Goal: Information Seeking & Learning: Learn about a topic

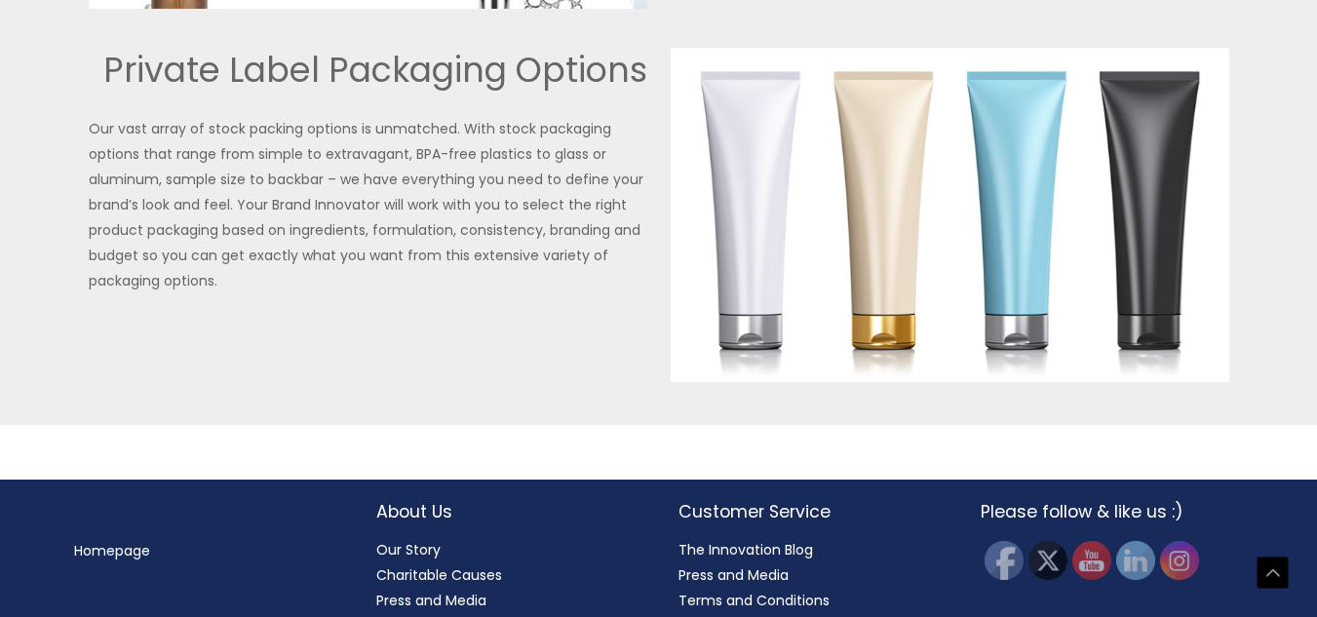
scroll to position [4720, 0]
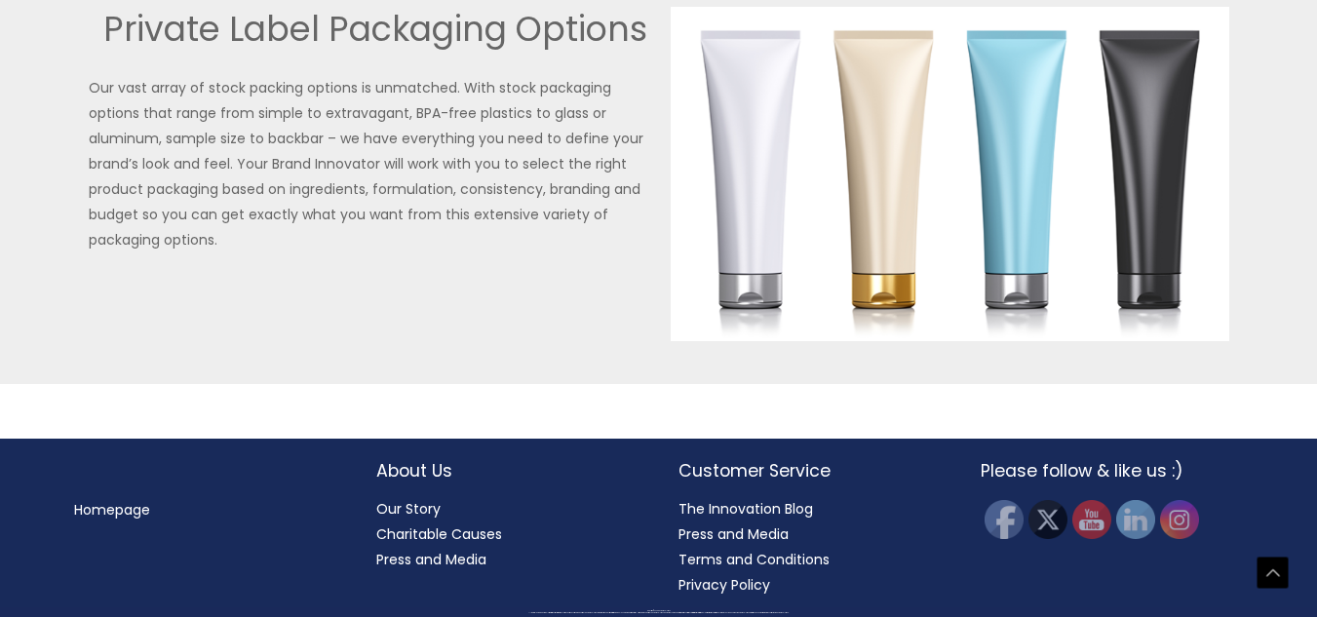
click at [404, 507] on link "Our Story" at bounding box center [408, 508] width 64 height 19
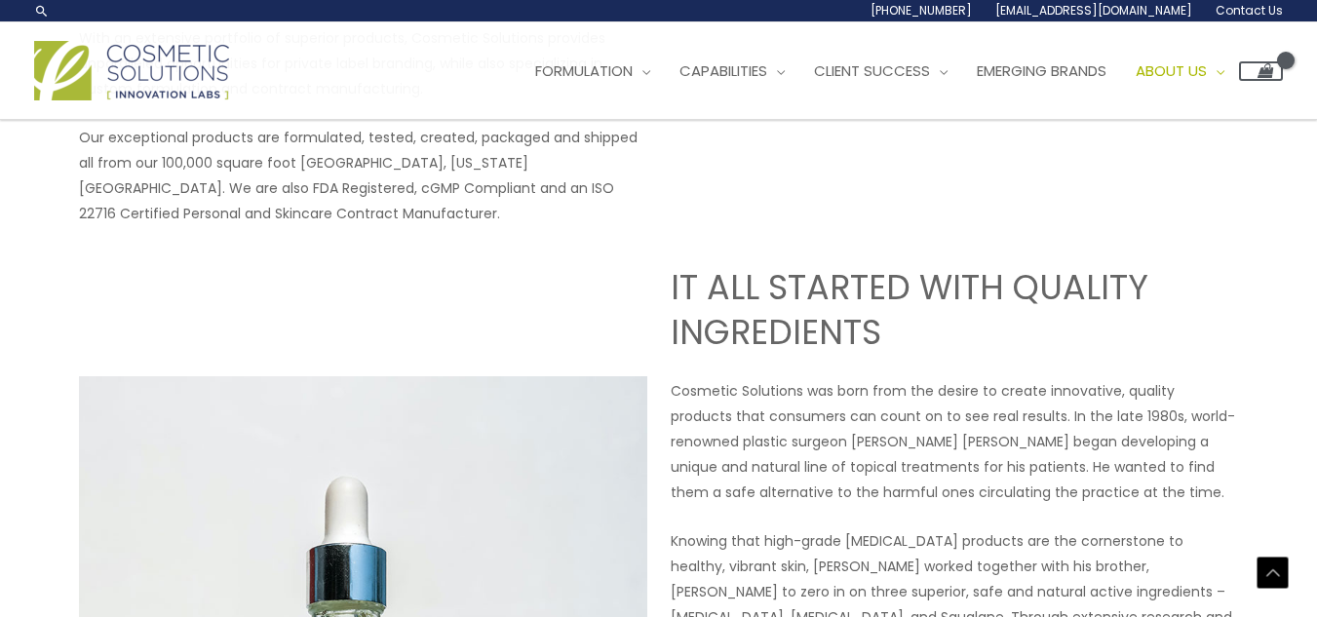
scroll to position [259, 0]
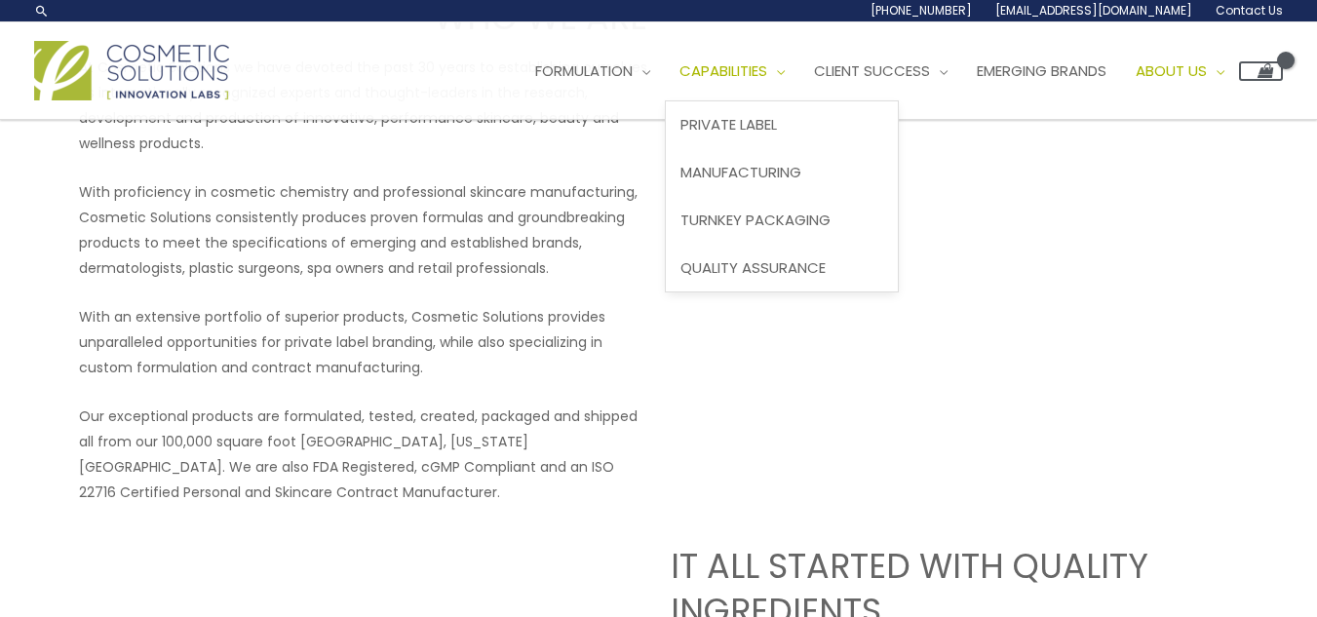
click at [767, 72] on span "Capabilities" at bounding box center [723, 70] width 88 height 20
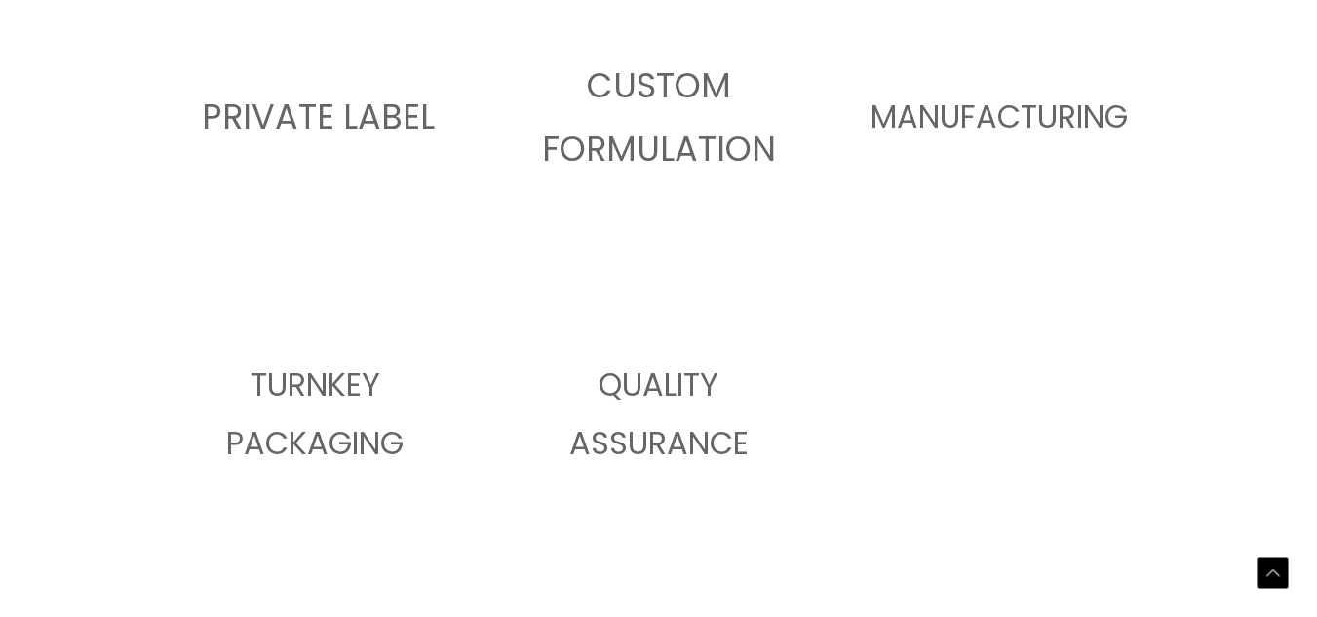
scroll to position [1170, 0]
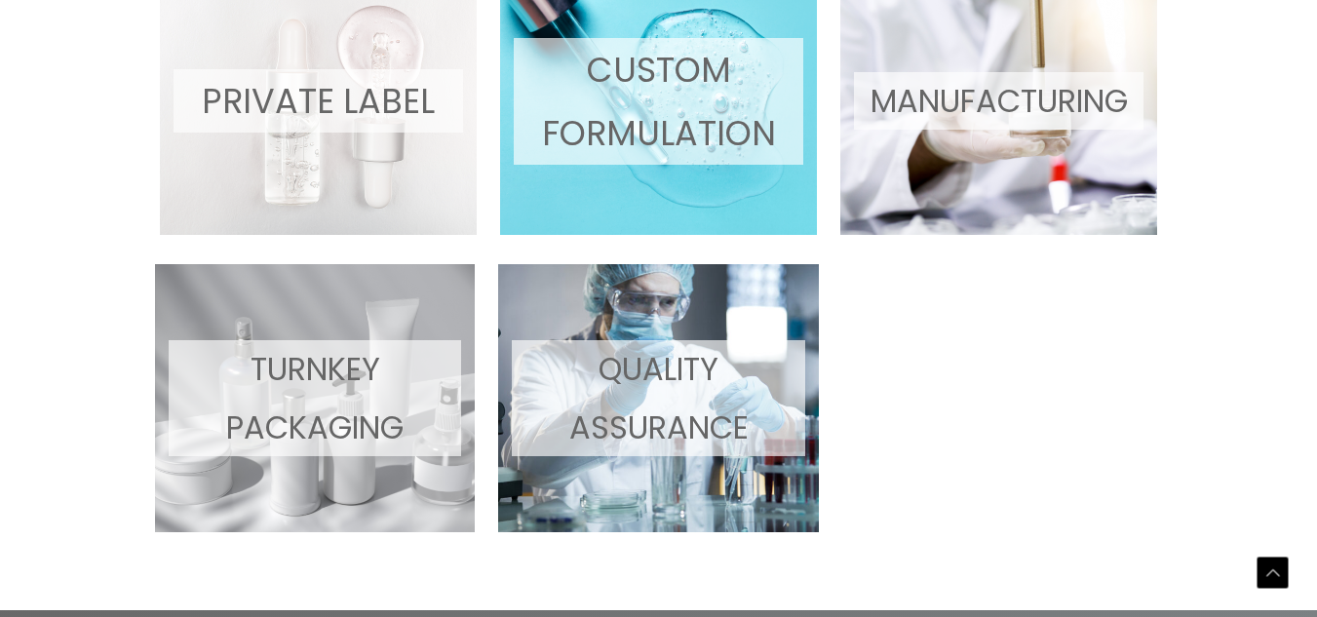
click at [935, 95] on p "MANUFACTURING" at bounding box center [999, 101] width 290 height 58
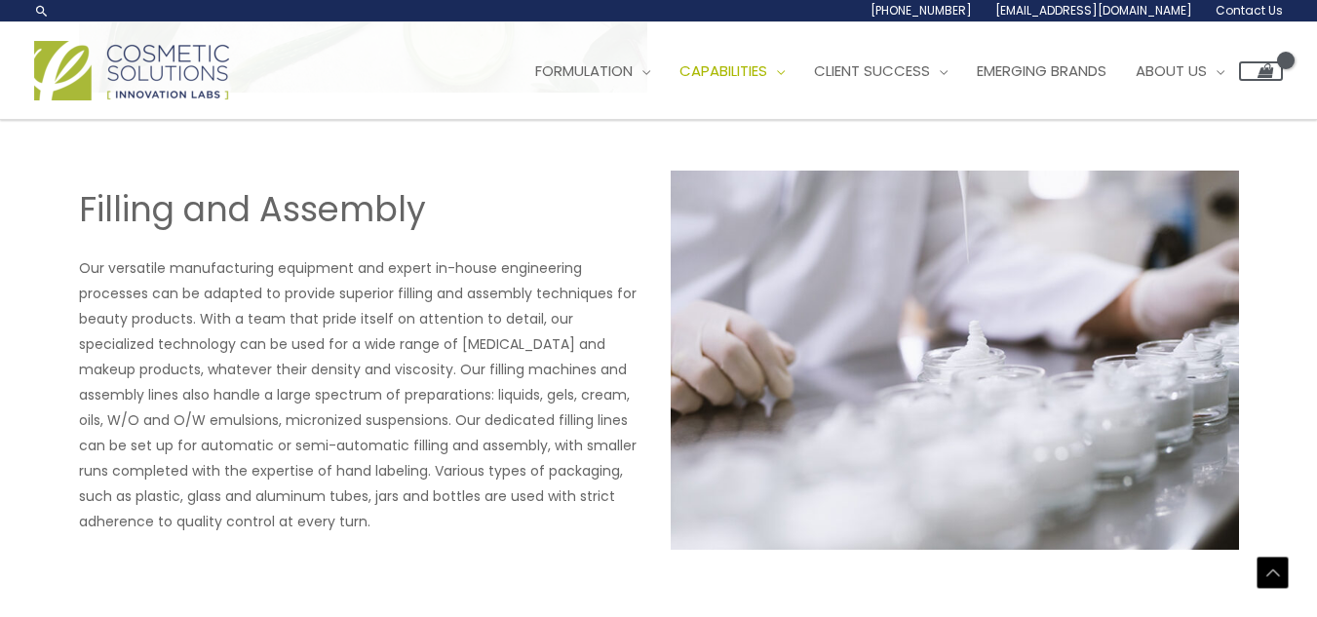
scroll to position [2474, 0]
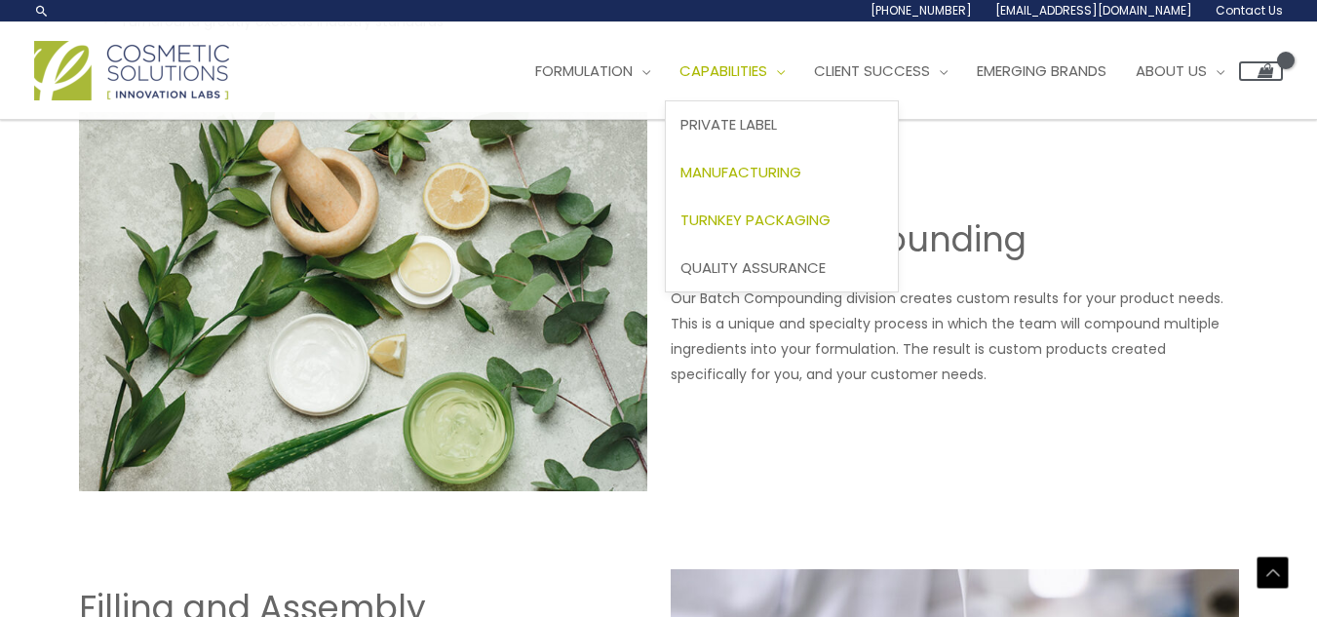
click at [775, 215] on span "Turnkey Packaging" at bounding box center [755, 220] width 150 height 20
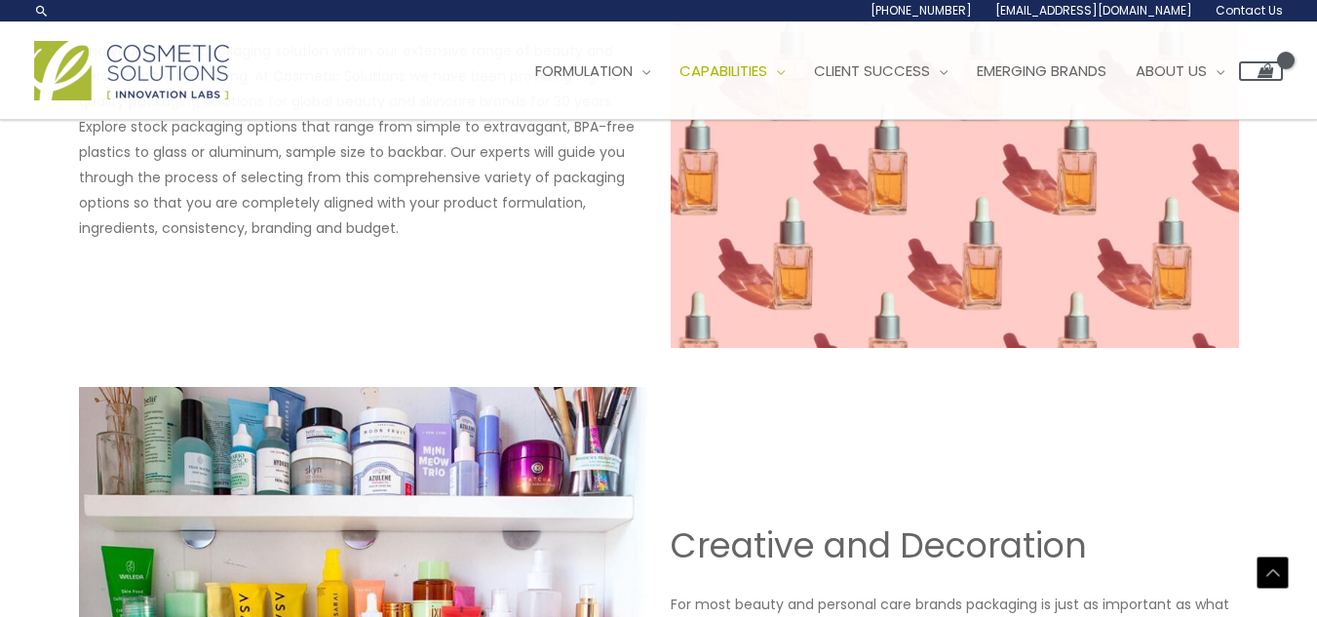
scroll to position [1448, 0]
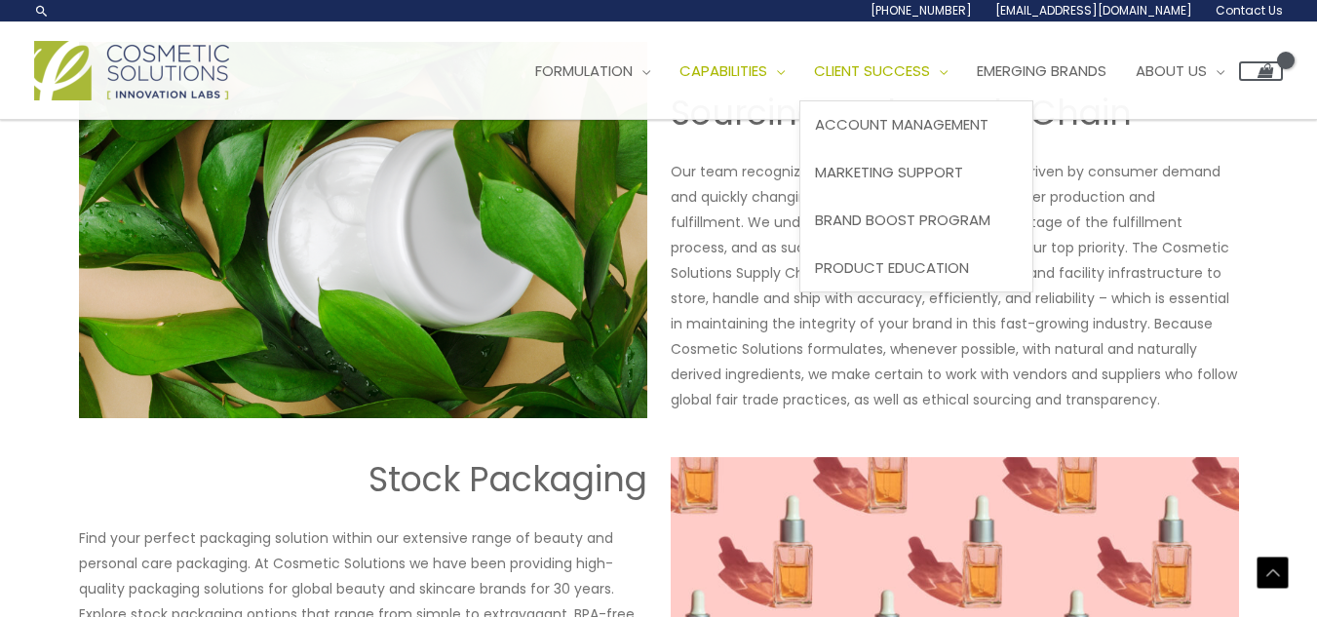
click at [921, 70] on span "Client Success" at bounding box center [872, 70] width 116 height 20
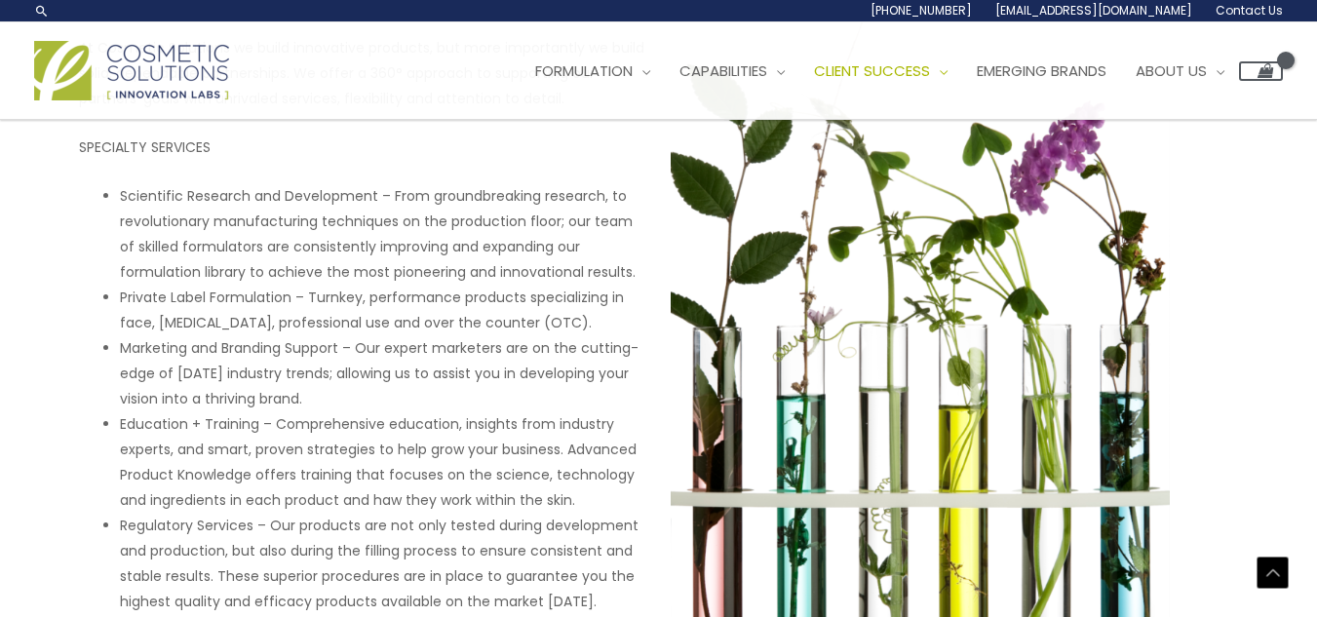
scroll to position [975, 0]
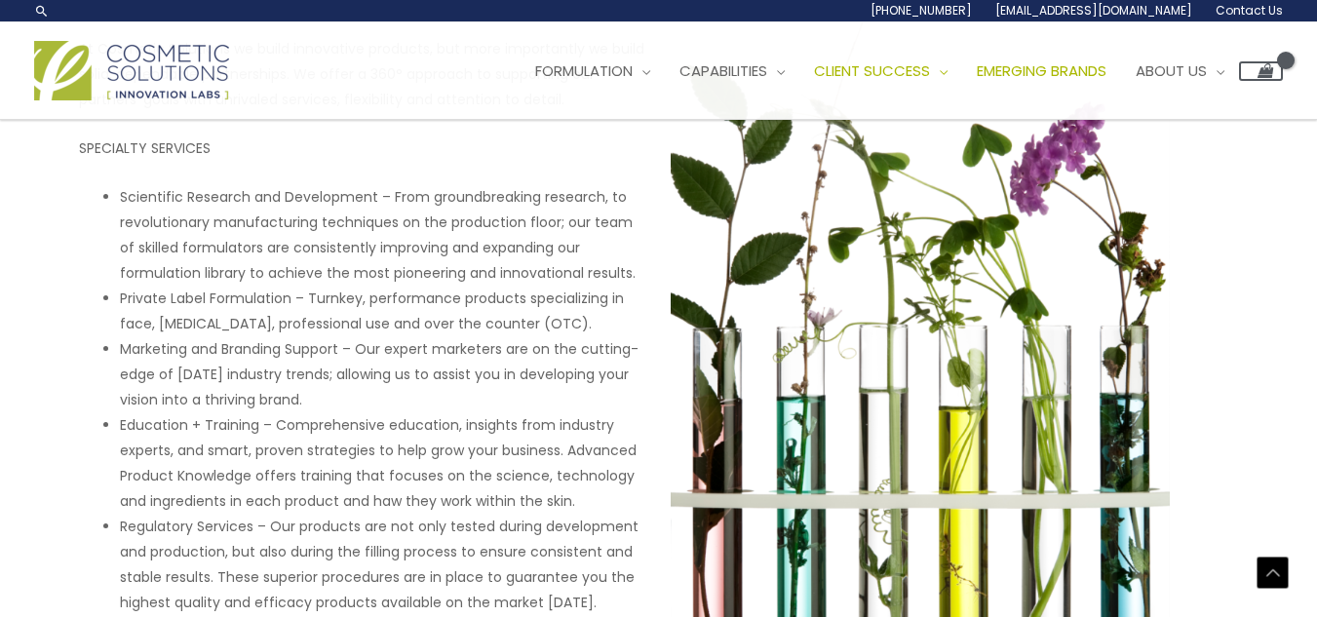
click at [1098, 72] on span "Emerging Brands" at bounding box center [1042, 70] width 130 height 20
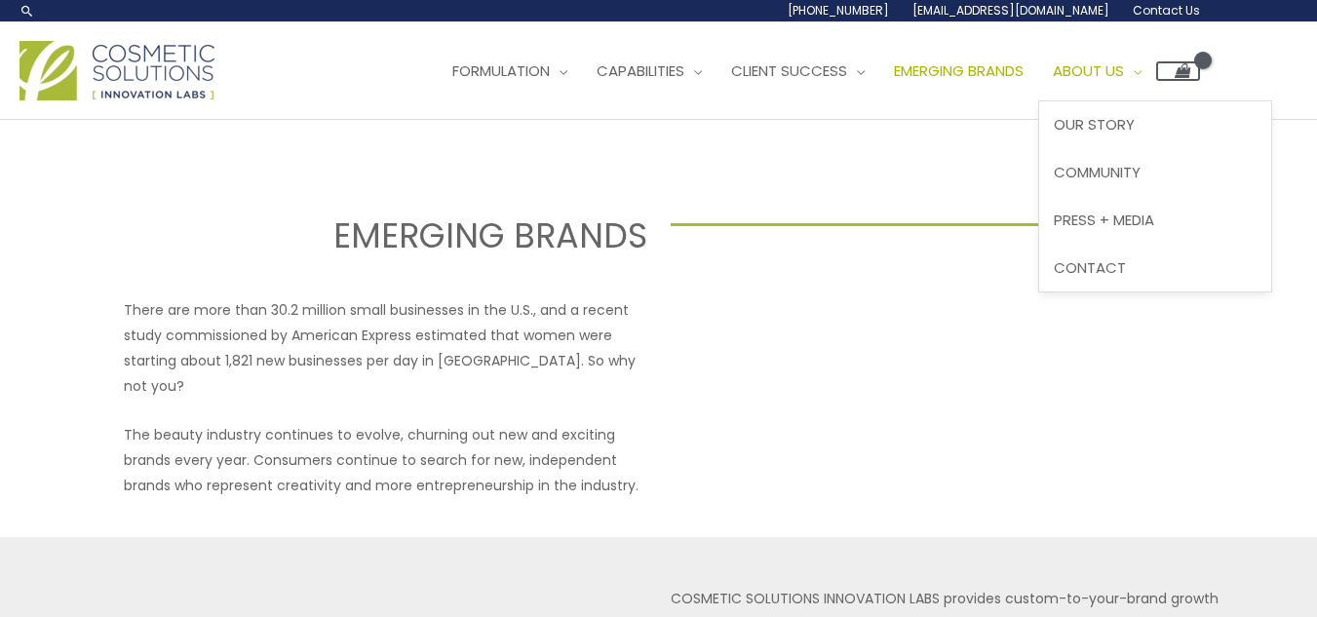
click at [1122, 67] on span "About Us" at bounding box center [1088, 70] width 71 height 20
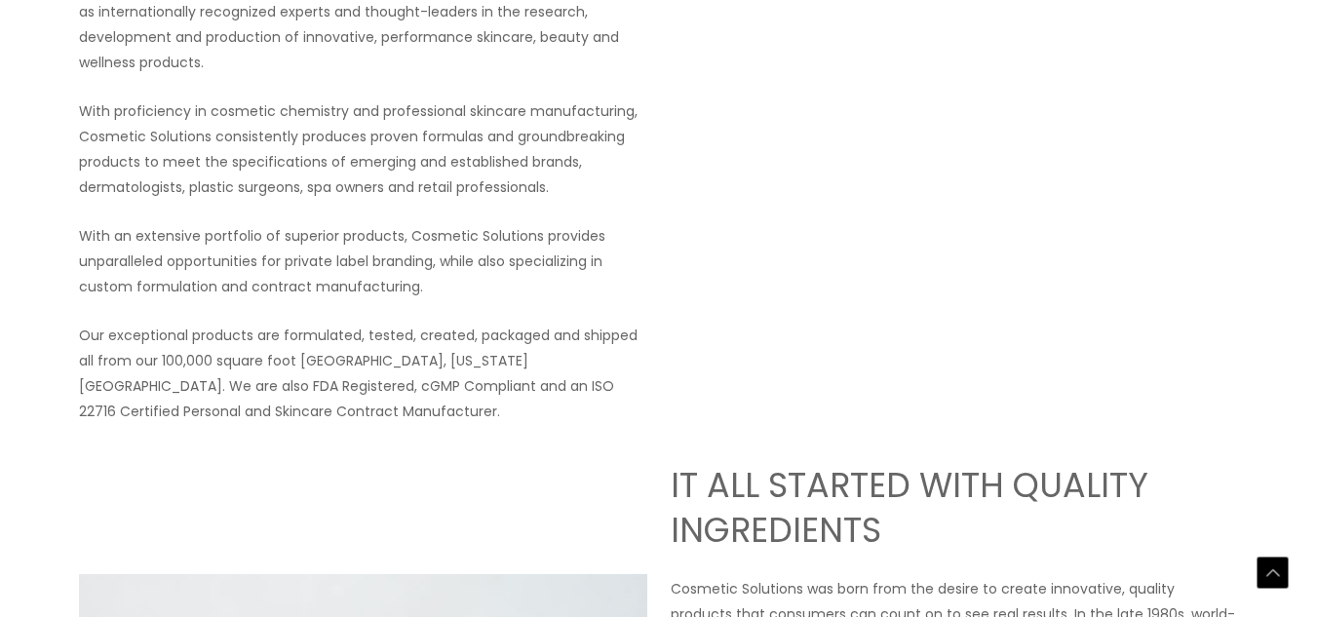
scroll to position [390, 0]
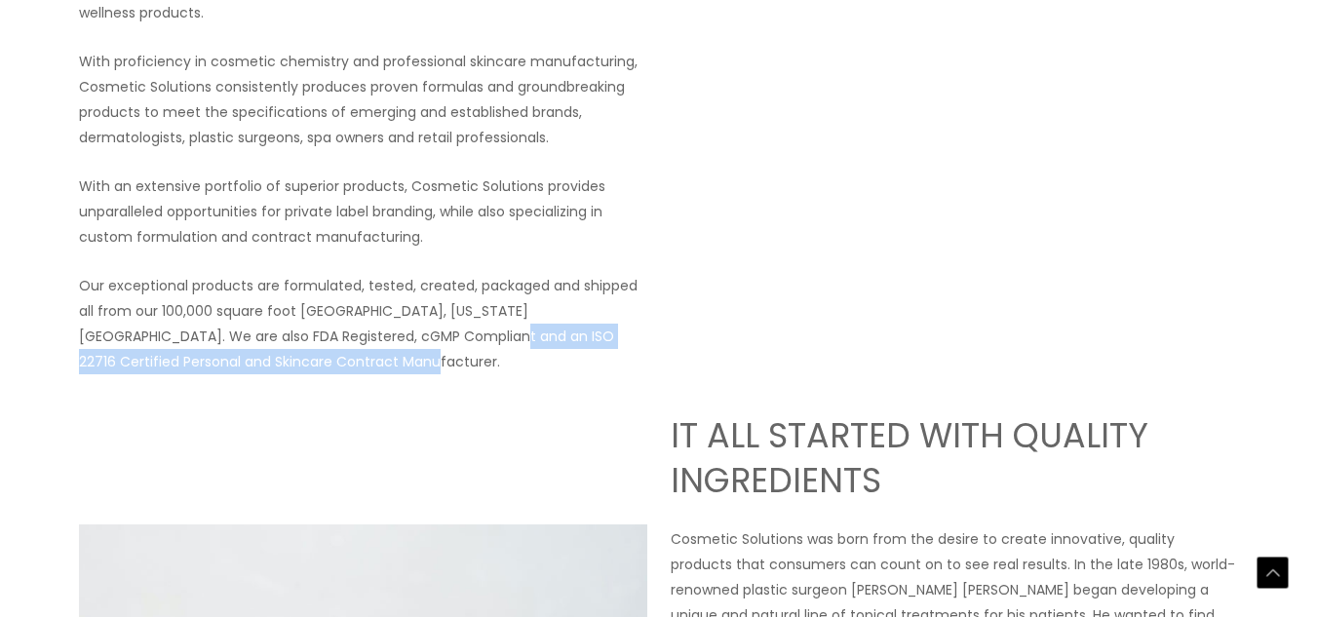
drag, startPoint x: 390, startPoint y: 340, endPoint x: 392, endPoint y: 355, distance: 14.8
click at [392, 355] on p "Our exceptional products are formulated, tested, created, packaged and shipped …" at bounding box center [363, 323] width 568 height 101
copy p "ISO 22716 Certified Personal and Skincare Contract Manufacturer."
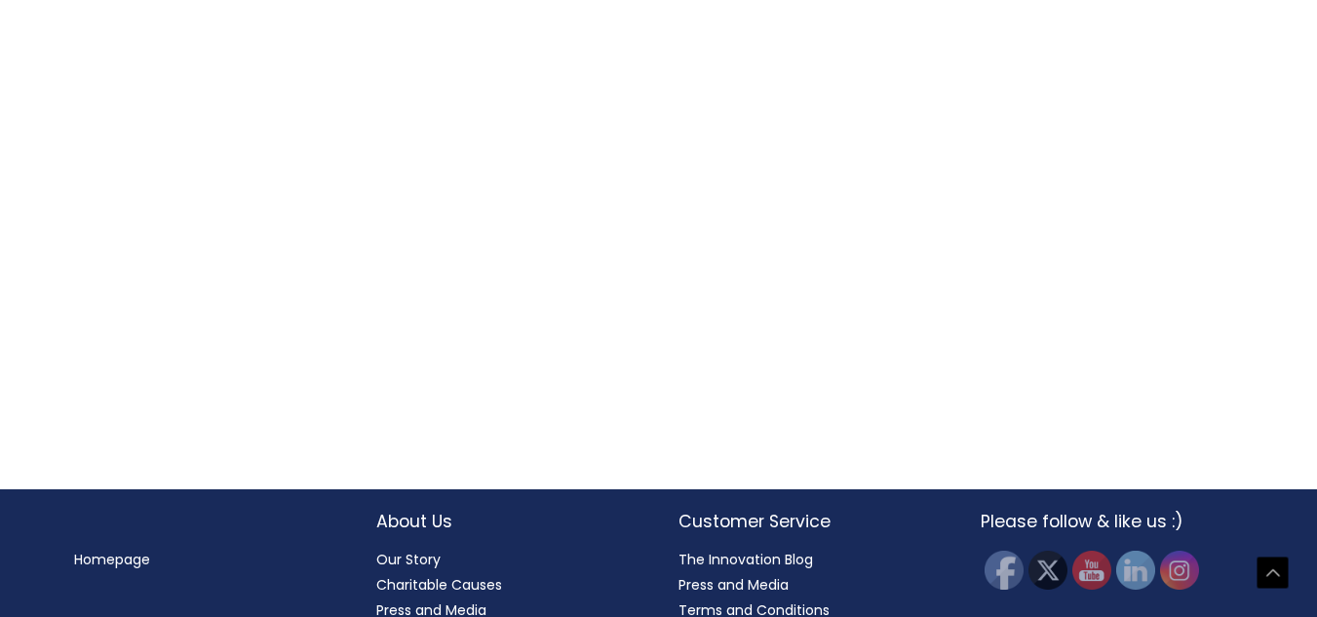
scroll to position [2209, 0]
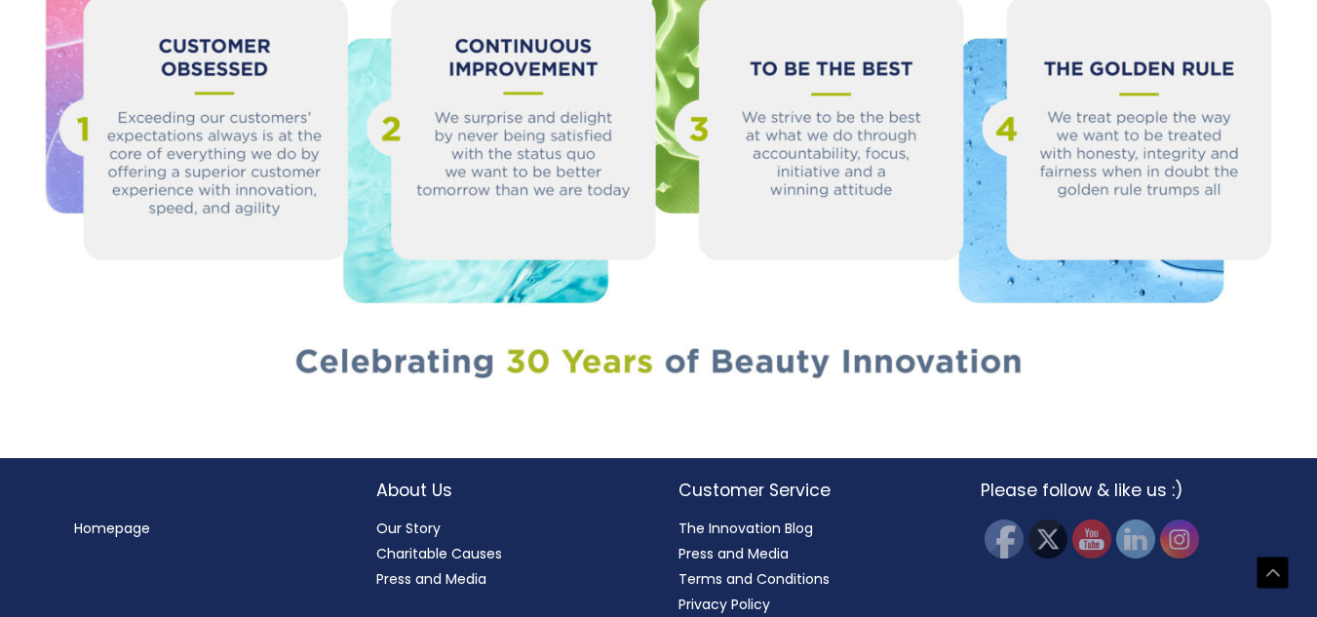
click at [446, 544] on link "Charitable Causes" at bounding box center [439, 553] width 126 height 19
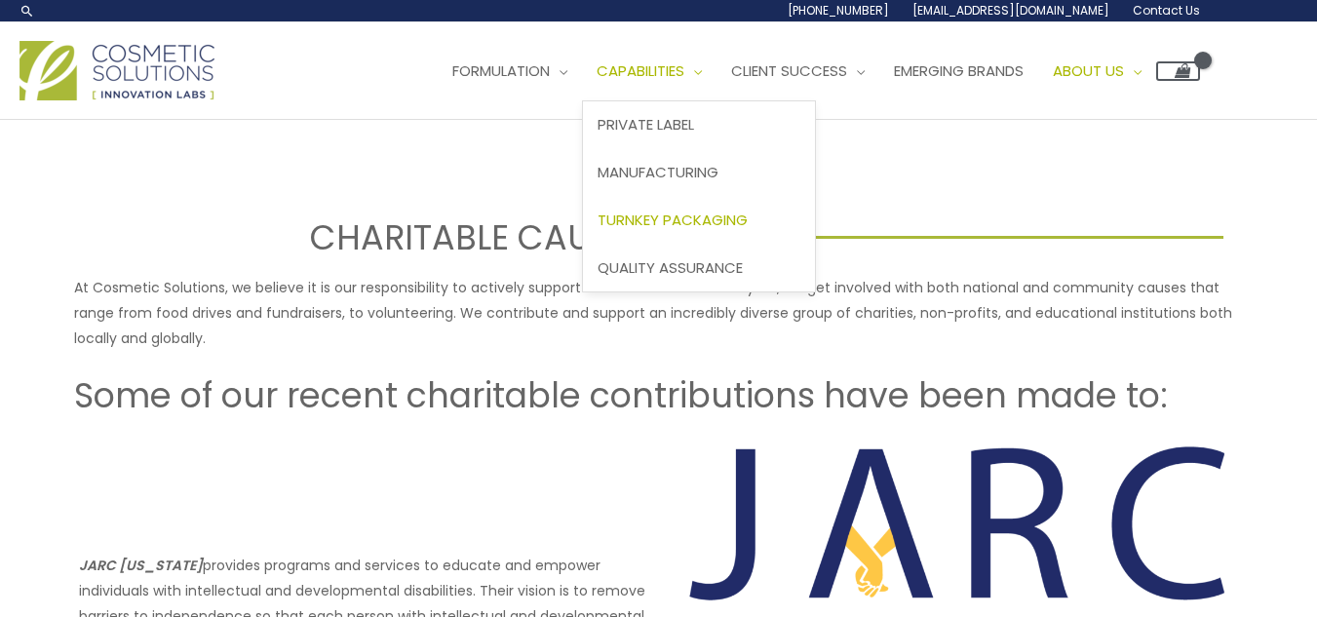
click at [689, 217] on span "Turnkey Packaging" at bounding box center [673, 220] width 150 height 20
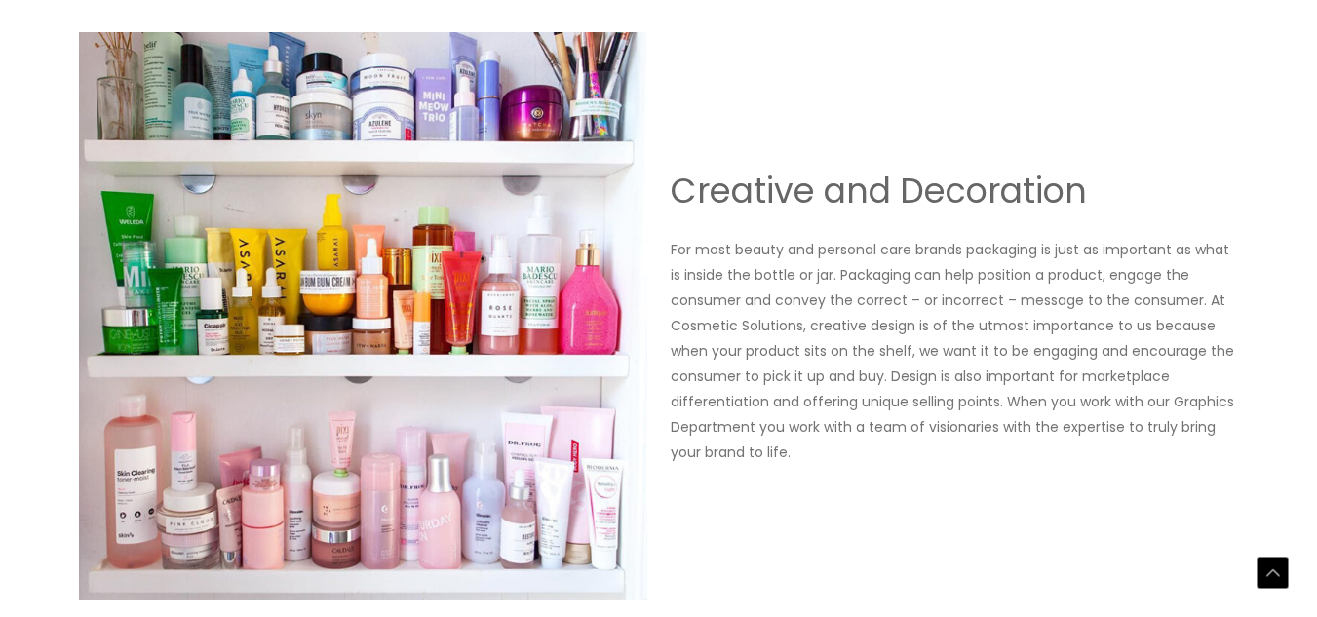
scroll to position [2325, 0]
